Goal: Task Accomplishment & Management: Manage account settings

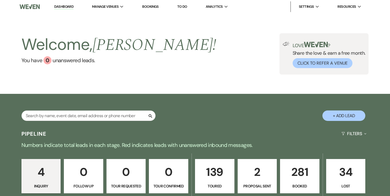
click at [252, 174] on p "2" at bounding box center [257, 172] width 32 height 18
select select "6"
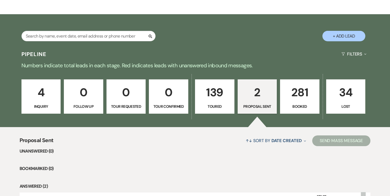
scroll to position [133, 0]
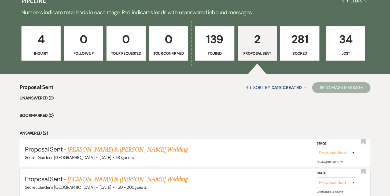
click at [153, 180] on link "[PERSON_NAME] & [PERSON_NAME] Wedding" at bounding box center [128, 179] width 120 height 10
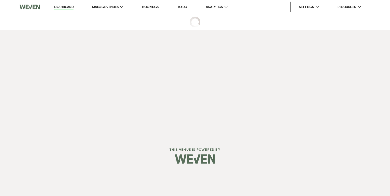
select select "6"
select select "24"
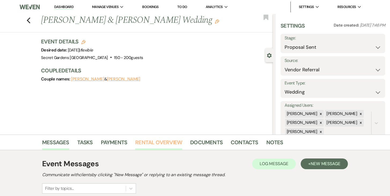
scroll to position [90, 0]
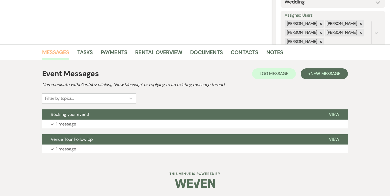
click at [60, 51] on link "Messages" at bounding box center [55, 54] width 27 height 12
click at [333, 114] on span "View" at bounding box center [334, 115] width 10 height 6
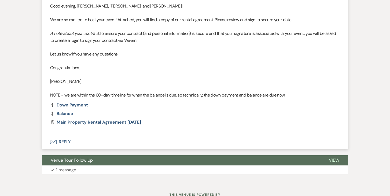
scroll to position [237, 0]
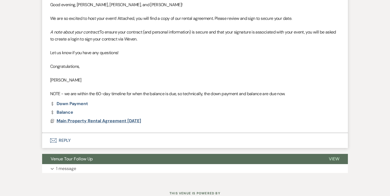
click at [100, 121] on span "Main Property Rental Agreement [DATE]" at bounding box center [99, 121] width 84 height 6
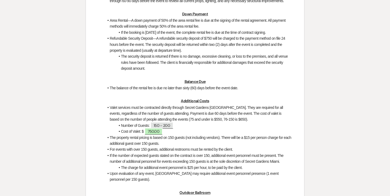
scroll to position [409, 0]
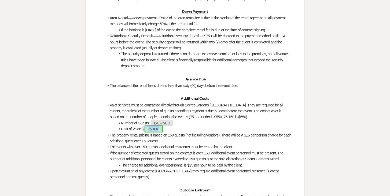
click at [155, 132] on span "750.00" at bounding box center [153, 128] width 18 height 7
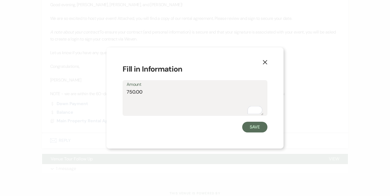
click at [129, 92] on textarea "750.00" at bounding box center [195, 101] width 137 height 27
type textarea "550.00"
click at [197, 131] on div "Save" at bounding box center [194, 127] width 145 height 11
click at [252, 127] on button "Save" at bounding box center [254, 127] width 25 height 11
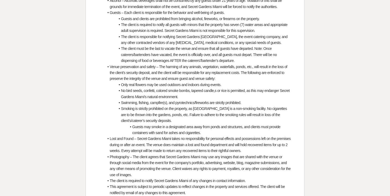
scroll to position [1451, 0]
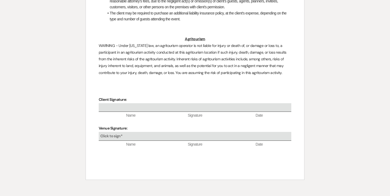
scroll to position [133, 0]
select select "6"
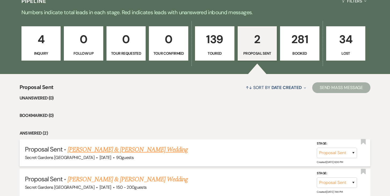
click at [149, 149] on link "[PERSON_NAME] & [PERSON_NAME] Wedding" at bounding box center [128, 150] width 120 height 10
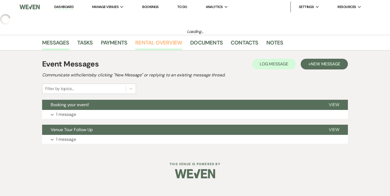
select select "6"
select select "7"
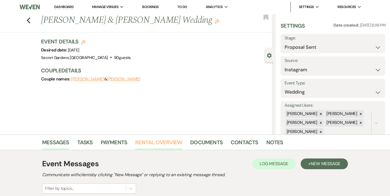
click at [157, 143] on link "Rental Overview" at bounding box center [158, 144] width 47 height 12
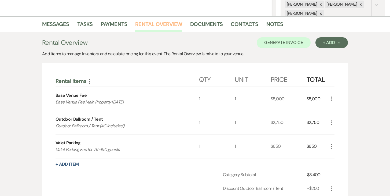
scroll to position [150, 0]
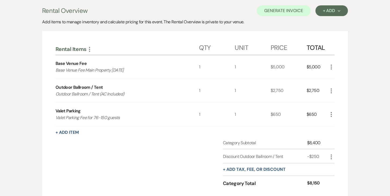
click at [332, 114] on icon "More" at bounding box center [331, 114] width 6 height 6
click at [335, 125] on icon "Pencil" at bounding box center [335, 125] width 3 height 4
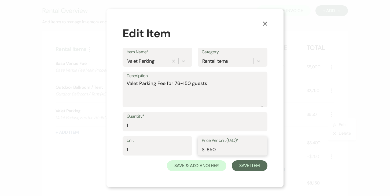
click at [210, 149] on input "650" at bounding box center [233, 149] width 62 height 10
type input "550"
click at [253, 165] on button "Save Item" at bounding box center [250, 165] width 36 height 11
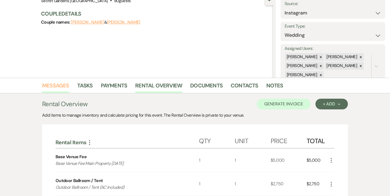
scroll to position [0, 0]
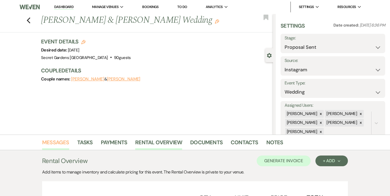
click at [60, 141] on link "Messages" at bounding box center [55, 144] width 27 height 12
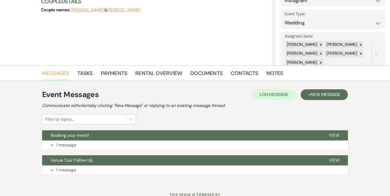
scroll to position [90, 0]
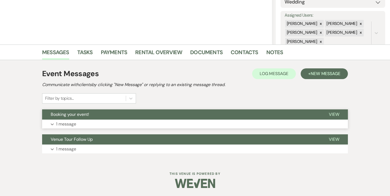
click at [74, 113] on span "Booking your event!" at bounding box center [70, 115] width 38 height 6
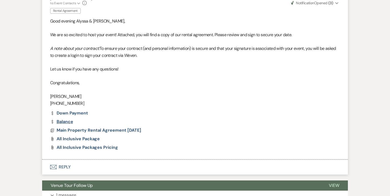
scroll to position [267, 0]
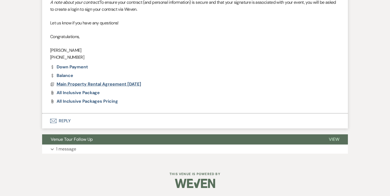
click at [68, 85] on span "Main Property Rental Agreement [DATE]" at bounding box center [99, 84] width 84 height 6
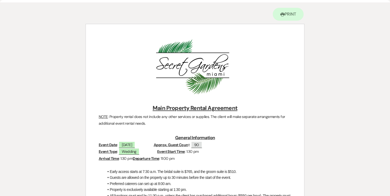
scroll to position [0, 0]
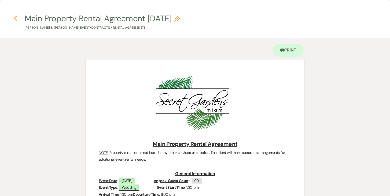
click at [16, 16] on use "button" at bounding box center [14, 19] width 3 height 6
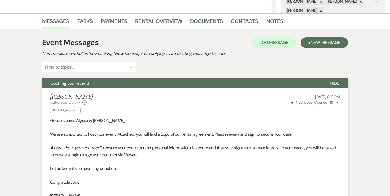
scroll to position [122, 0]
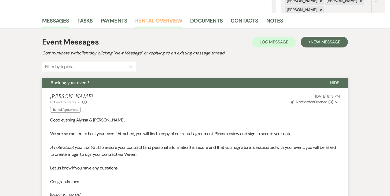
click at [154, 19] on link "Rental Overview" at bounding box center [158, 22] width 47 height 12
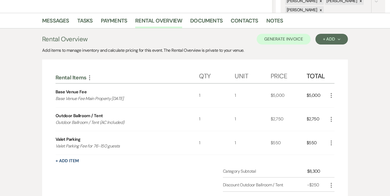
click at [332, 141] on icon "More" at bounding box center [331, 143] width 6 height 6
click at [336, 152] on use "button" at bounding box center [335, 153] width 3 height 3
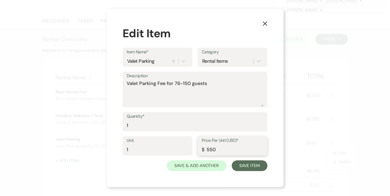
click at [209, 149] on input "550" at bounding box center [233, 149] width 62 height 10
type input "650"
click at [246, 166] on button "Save Item" at bounding box center [250, 165] width 36 height 11
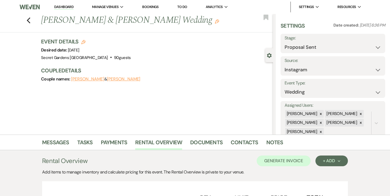
click at [60, 6] on link "Dashboard" at bounding box center [63, 7] width 19 height 5
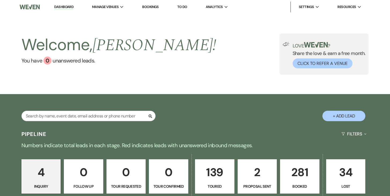
click at [251, 175] on p "2" at bounding box center [257, 172] width 32 height 18
select select "6"
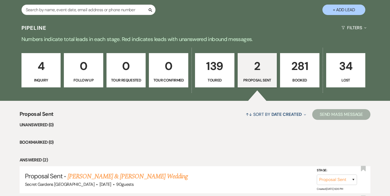
scroll to position [176, 0]
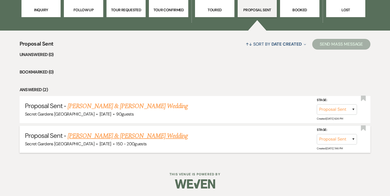
click at [150, 136] on link "[PERSON_NAME] & [PERSON_NAME] Wedding" at bounding box center [128, 136] width 120 height 10
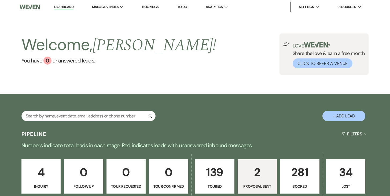
select select "6"
select select "24"
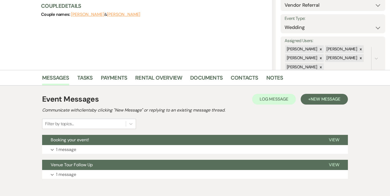
scroll to position [90, 0]
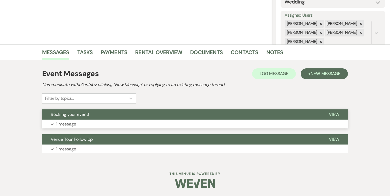
click at [72, 115] on span "Booking your event!" at bounding box center [70, 115] width 38 height 6
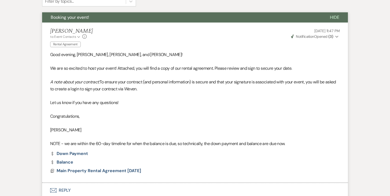
scroll to position [257, 0]
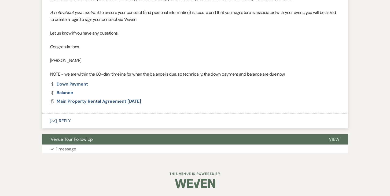
click at [71, 101] on span "Main Property Rental Agreement [DATE]" at bounding box center [99, 101] width 84 height 6
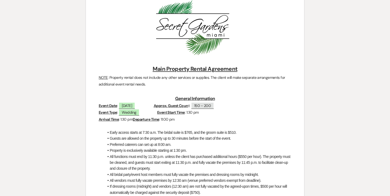
scroll to position [81, 0]
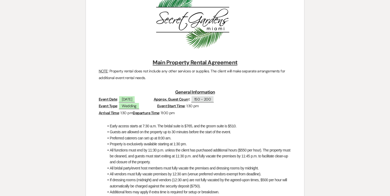
select select "6"
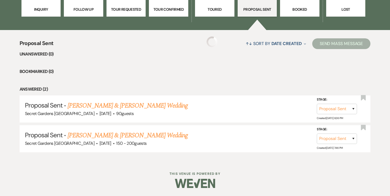
scroll to position [176, 0]
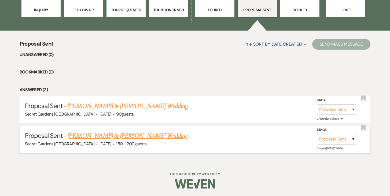
click at [114, 138] on link "[PERSON_NAME] & [PERSON_NAME] Wedding" at bounding box center [128, 136] width 120 height 10
select select "6"
select select "24"
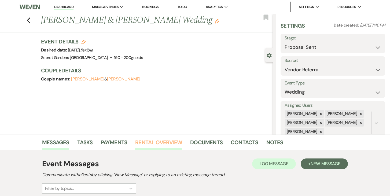
click at [160, 142] on link "Rental Overview" at bounding box center [158, 144] width 47 height 12
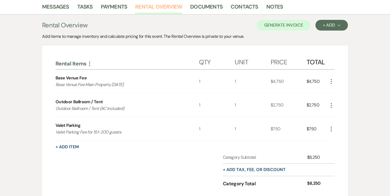
scroll to position [190, 0]
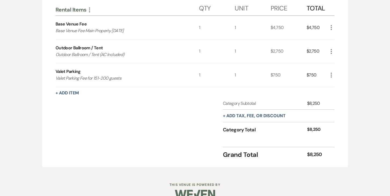
click at [330, 76] on icon "More" at bounding box center [331, 75] width 6 height 6
click at [334, 83] on button "Pencil Edit" at bounding box center [342, 85] width 28 height 9
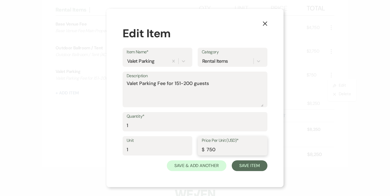
click at [208, 148] on input "750" at bounding box center [233, 149] width 62 height 10
type input "550"
click at [248, 168] on button "Save Item" at bounding box center [250, 165] width 36 height 11
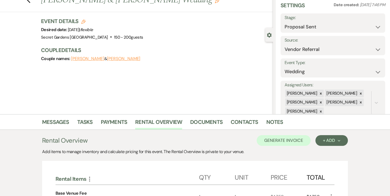
scroll to position [7, 0]
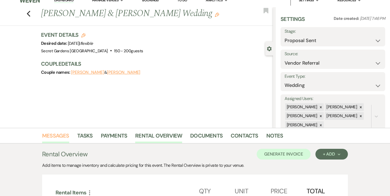
click at [57, 133] on link "Messages" at bounding box center [55, 137] width 27 height 12
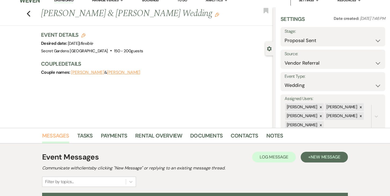
scroll to position [90, 0]
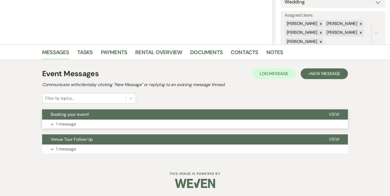
click at [68, 124] on p "1 message" at bounding box center [66, 124] width 20 height 7
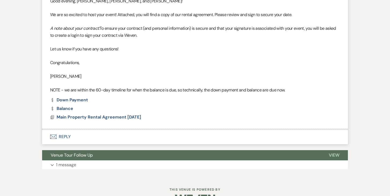
scroll to position [257, 0]
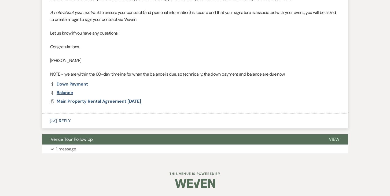
click at [68, 91] on link "Dollar Payment Balance" at bounding box center [61, 93] width 23 height 4
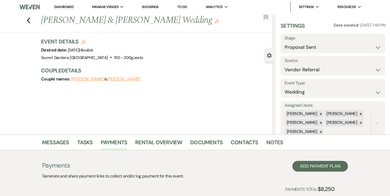
scroll to position [1, 0]
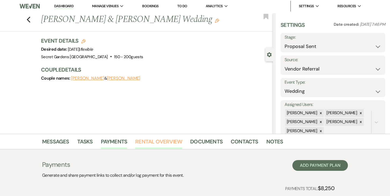
click at [150, 143] on link "Rental Overview" at bounding box center [158, 143] width 47 height 12
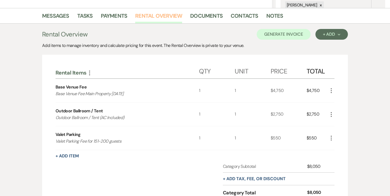
scroll to position [127, 0]
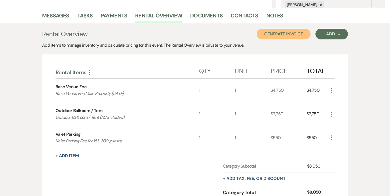
click at [281, 35] on button "Generate Invoice" at bounding box center [284, 34] width 54 height 11
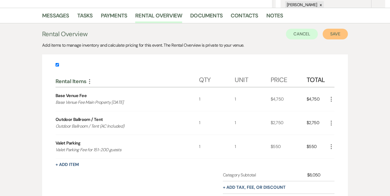
click at [333, 34] on button "Save" at bounding box center [334, 34] width 25 height 11
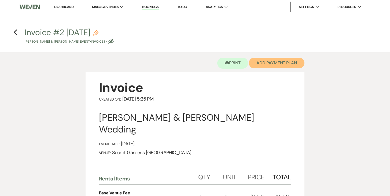
click at [294, 63] on button "Add Payment Plan" at bounding box center [276, 63] width 55 height 11
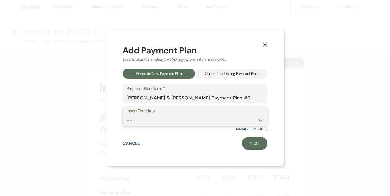
click at [260, 120] on select "-- Test Standard Payment Plan Balance Security Early Access Bridal Suite" at bounding box center [195, 120] width 137 height 10
select select "424"
click at [127, 115] on select "-- Test Standard Payment Plan Balance Security Early Access Bridal Suite" at bounding box center [195, 120] width 137 height 10
click at [253, 143] on link "Next" at bounding box center [254, 143] width 25 height 13
select select "28775"
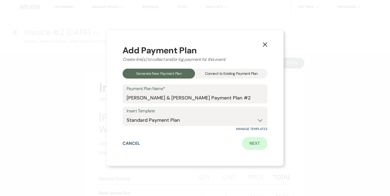
select select "2"
select select "percentage"
select select "true"
select select "2"
select select "percentage"
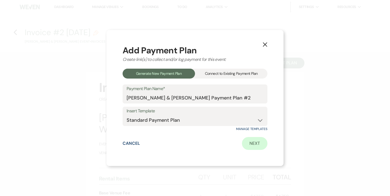
select select "true"
select select "client"
select select "weeks"
select select "client"
select select "weekly"
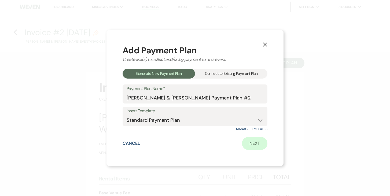
select select "days"
select select "afterDueDate"
select select "complete"
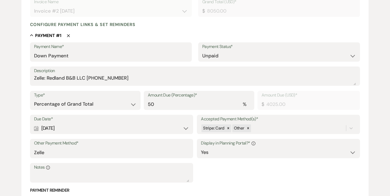
scroll to position [132, 0]
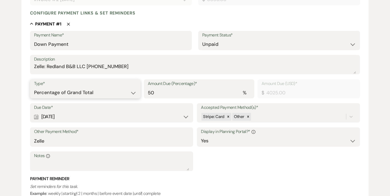
click at [133, 92] on select "Dollar Amount Percentage of Grand Total" at bounding box center [85, 92] width 102 height 10
select select "flat"
click at [34, 87] on select "Dollar Amount Percentage of Grand Total" at bounding box center [85, 92] width 102 height 10
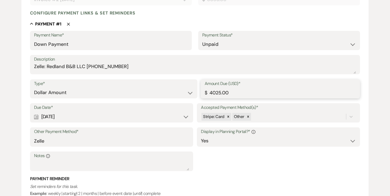
click at [239, 93] on input "4025.00" at bounding box center [280, 92] width 151 height 10
type input "4"
type input "2375.00"
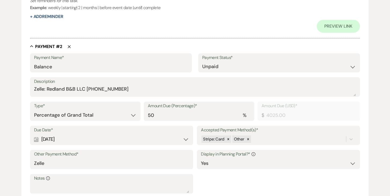
scroll to position [329, 0]
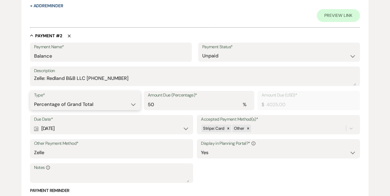
click at [133, 105] on select "Dollar Amount Percentage of Grand Total" at bounding box center [85, 104] width 102 height 10
click at [34, 99] on select "Dollar Amount Percentage of Grand Total" at bounding box center [85, 104] width 102 height 10
click at [132, 104] on select "Dollar Amount Percentage of Grand Total" at bounding box center [85, 104] width 102 height 10
select select "flat"
click at [34, 99] on select "Dollar Amount Percentage of Grand Total" at bounding box center [85, 104] width 102 height 10
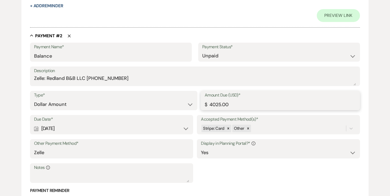
click at [250, 107] on input "4025.00" at bounding box center [280, 104] width 151 height 10
type input "4"
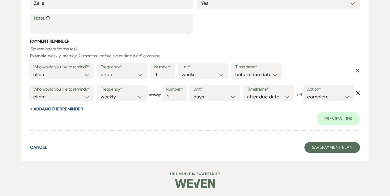
scroll to position [500, 0]
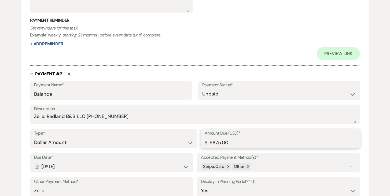
type input "5675.00"
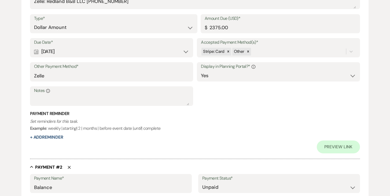
scroll to position [196, 0]
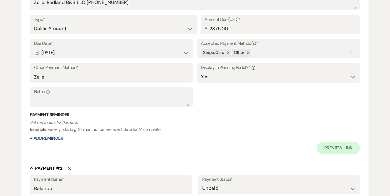
click at [53, 138] on button "+ Add Reminder" at bounding box center [46, 138] width 33 height 4
select select "client"
select select "days"
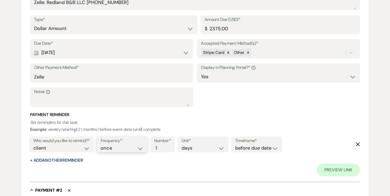
click at [143, 149] on select "once daily weekly monthly" at bounding box center [122, 147] width 43 height 7
select select "daily"
click at [101, 144] on select "once daily weekly monthly" at bounding box center [122, 147] width 43 height 7
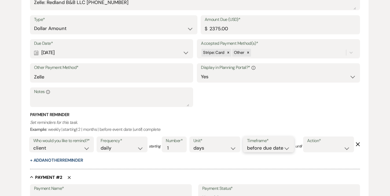
click at [287, 148] on select "before due date after due date on due date on custom date" at bounding box center [268, 147] width 43 height 7
select select "afterDueDate"
click at [248, 144] on select "before due date after due date on due date on custom date" at bounding box center [268, 147] width 43 height 7
click at [307, 152] on select "complete due date custom date" at bounding box center [328, 147] width 43 height 7
select select "complete"
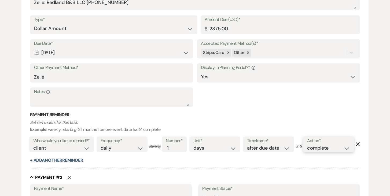
click at [307, 152] on select "complete due date custom date" at bounding box center [328, 147] width 43 height 7
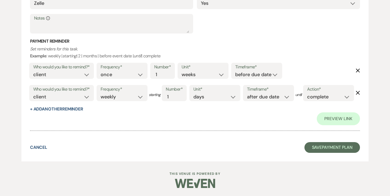
scroll to position [544, 0]
click at [333, 149] on button "Save Payment Plan" at bounding box center [332, 147] width 56 height 11
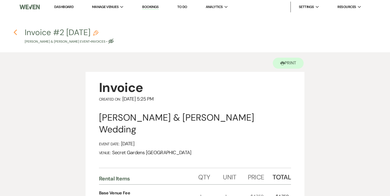
click at [16, 33] on icon "Previous" at bounding box center [15, 32] width 4 height 6
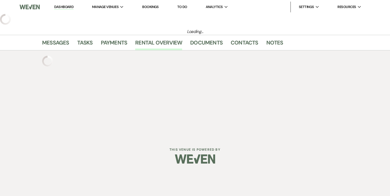
select select "6"
select select "24"
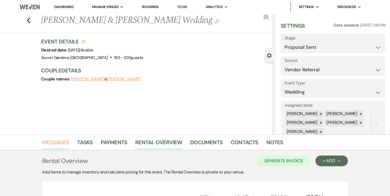
click at [54, 142] on link "Messages" at bounding box center [55, 144] width 27 height 12
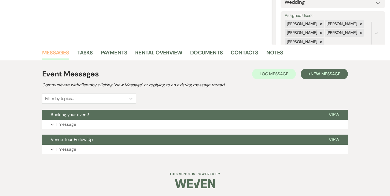
scroll to position [90, 0]
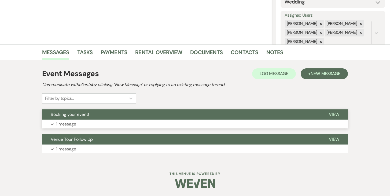
click at [76, 114] on span "Booking your event!" at bounding box center [70, 115] width 38 height 6
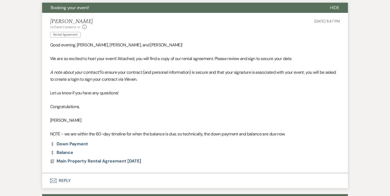
scroll to position [200, 0]
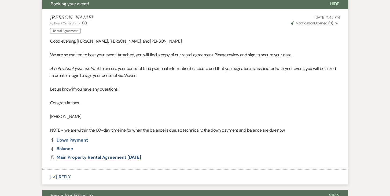
click at [83, 157] on span "Main Property Rental Agreement [DATE]" at bounding box center [99, 157] width 84 height 6
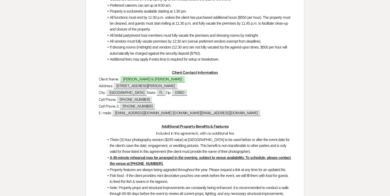
scroll to position [0, 0]
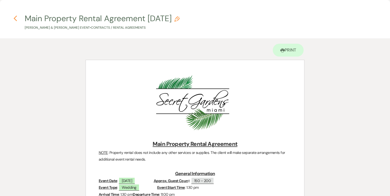
click at [15, 18] on icon "Previous" at bounding box center [15, 18] width 4 height 6
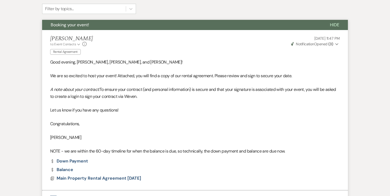
scroll to position [123, 0]
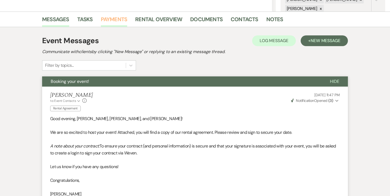
click at [112, 19] on link "Payments" at bounding box center [114, 21] width 27 height 12
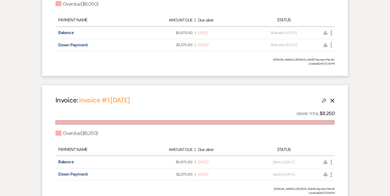
scroll to position [254, 0]
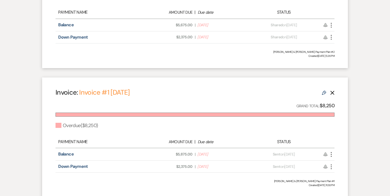
click at [332, 93] on use "button" at bounding box center [332, 93] width 4 height 4
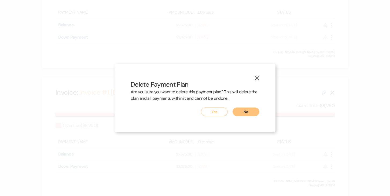
click at [218, 111] on button "Yes" at bounding box center [214, 111] width 27 height 9
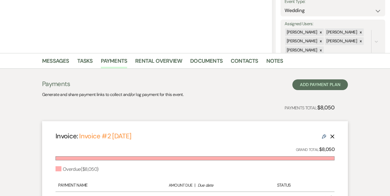
scroll to position [79, 0]
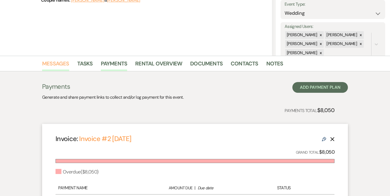
click at [50, 66] on link "Messages" at bounding box center [55, 65] width 27 height 12
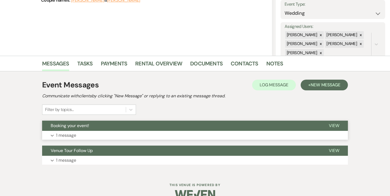
click at [75, 125] on span "Booking your event!" at bounding box center [70, 126] width 38 height 6
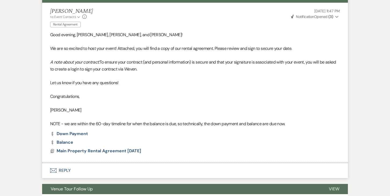
scroll to position [248, 0]
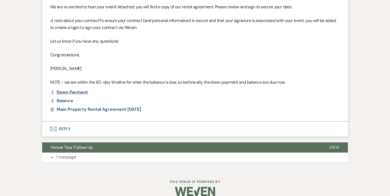
click at [68, 91] on link "Dollar Payment Down Payment" at bounding box center [69, 92] width 38 height 4
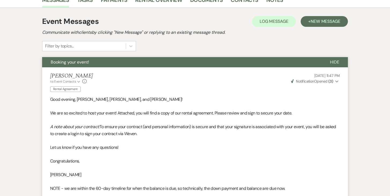
scroll to position [144, 0]
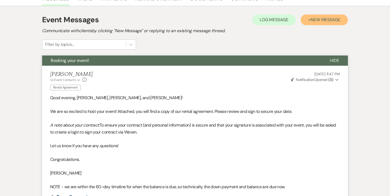
click at [328, 19] on span "New Message" at bounding box center [325, 20] width 30 height 6
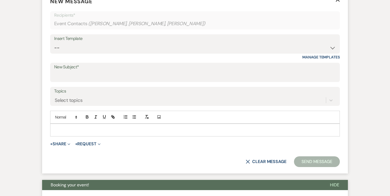
scroll to position [323, 0]
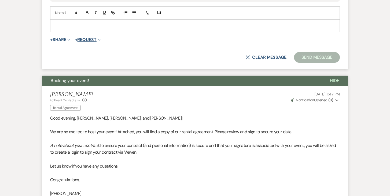
click at [83, 40] on button "+ Request Expand" at bounding box center [87, 40] width 25 height 4
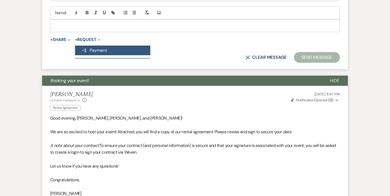
click at [90, 50] on button "Generate Payment Payment" at bounding box center [112, 51] width 75 height 10
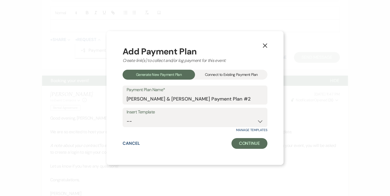
click at [239, 76] on div "Connect to Existing Payment Plan" at bounding box center [231, 75] width 72 height 10
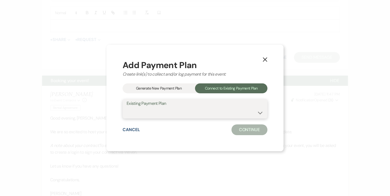
click at [261, 112] on select "Adriana Trotter & Nir Sharaby's Payment Plan #2" at bounding box center [195, 112] width 137 height 10
select select "25479"
click at [127, 107] on select "Adriana Trotter & Nir Sharaby's Payment Plan #2" at bounding box center [195, 112] width 137 height 10
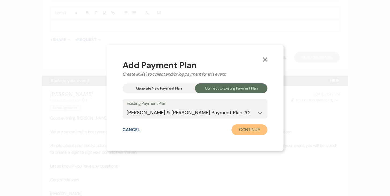
click at [252, 131] on button "Continue" at bounding box center [249, 129] width 36 height 11
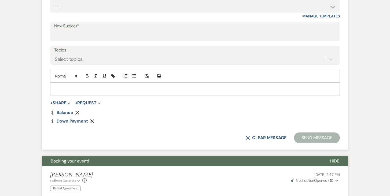
scroll to position [232, 0]
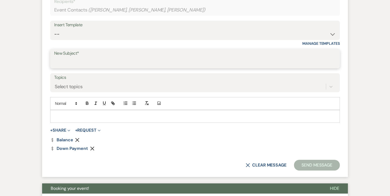
click at [99, 64] on input "New Subject*" at bounding box center [194, 62] width 281 height 10
type input "Payment"
click at [68, 116] on p at bounding box center [194, 116] width 281 height 6
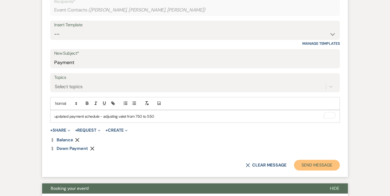
click at [317, 166] on button "Send Message" at bounding box center [317, 165] width 46 height 11
